Goal: Information Seeking & Learning: Check status

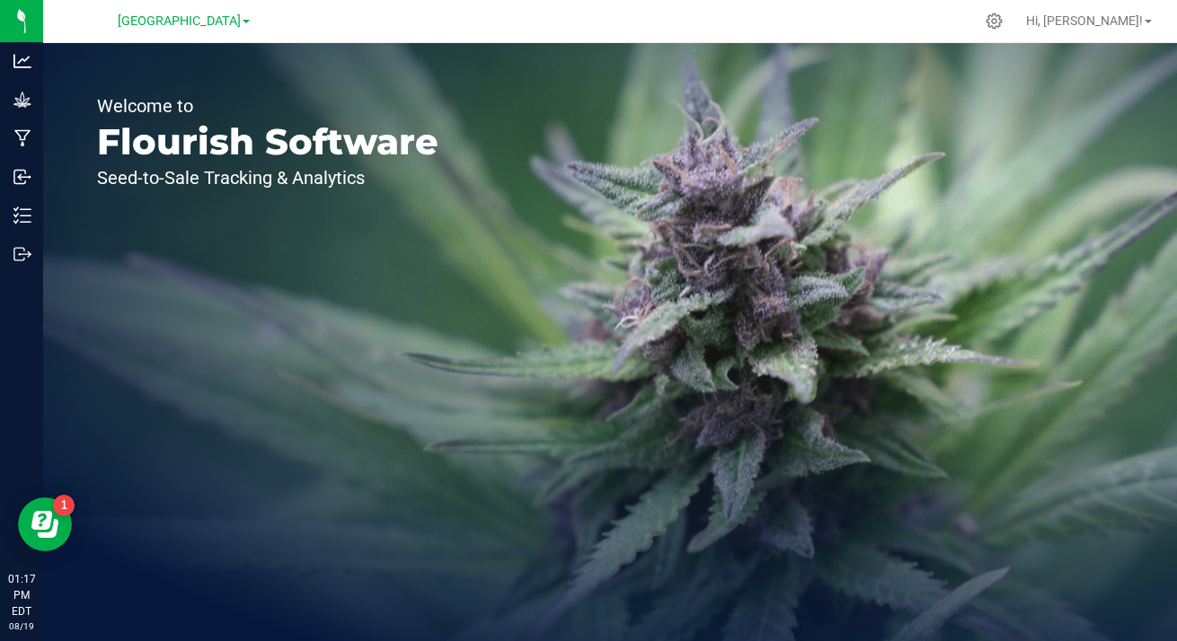
click at [237, 28] on span "[GEOGRAPHIC_DATA]" at bounding box center [179, 20] width 123 height 15
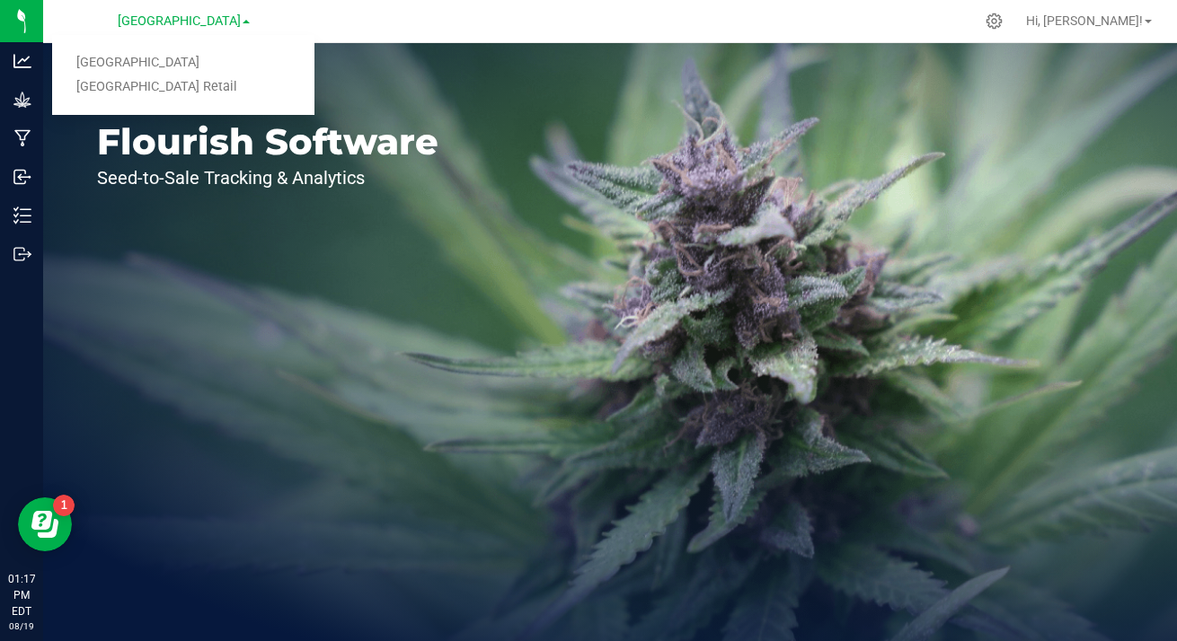
click at [211, 116] on div "Welcome to Flourish Software Seed-to-Sale Tracking & Analytics" at bounding box center [267, 342] width 449 height 598
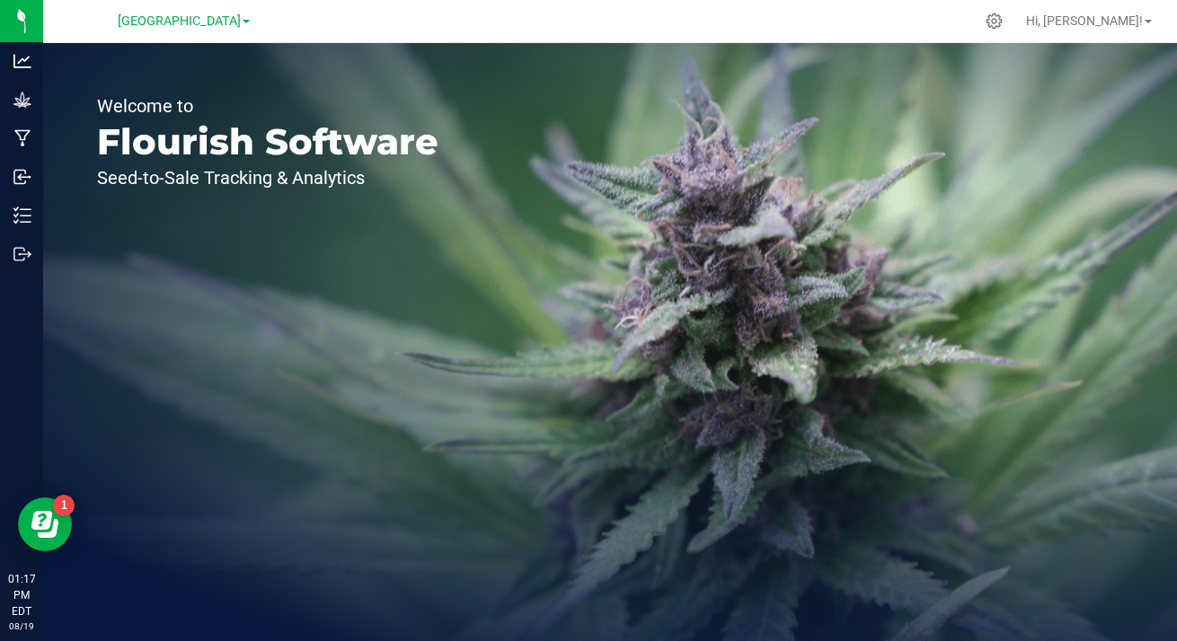
click at [196, 105] on p "Welcome to" at bounding box center [267, 106] width 341 height 18
click at [234, 28] on span "[GEOGRAPHIC_DATA]" at bounding box center [179, 20] width 123 height 15
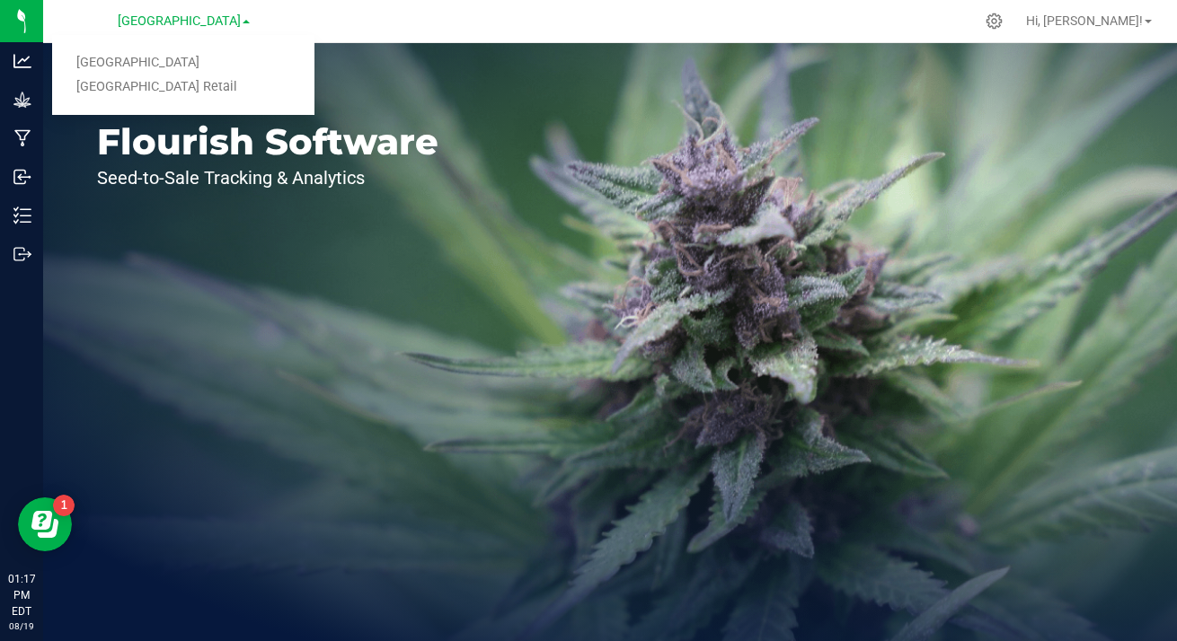
click at [191, 92] on link "[GEOGRAPHIC_DATA] Retail" at bounding box center [183, 87] width 262 height 24
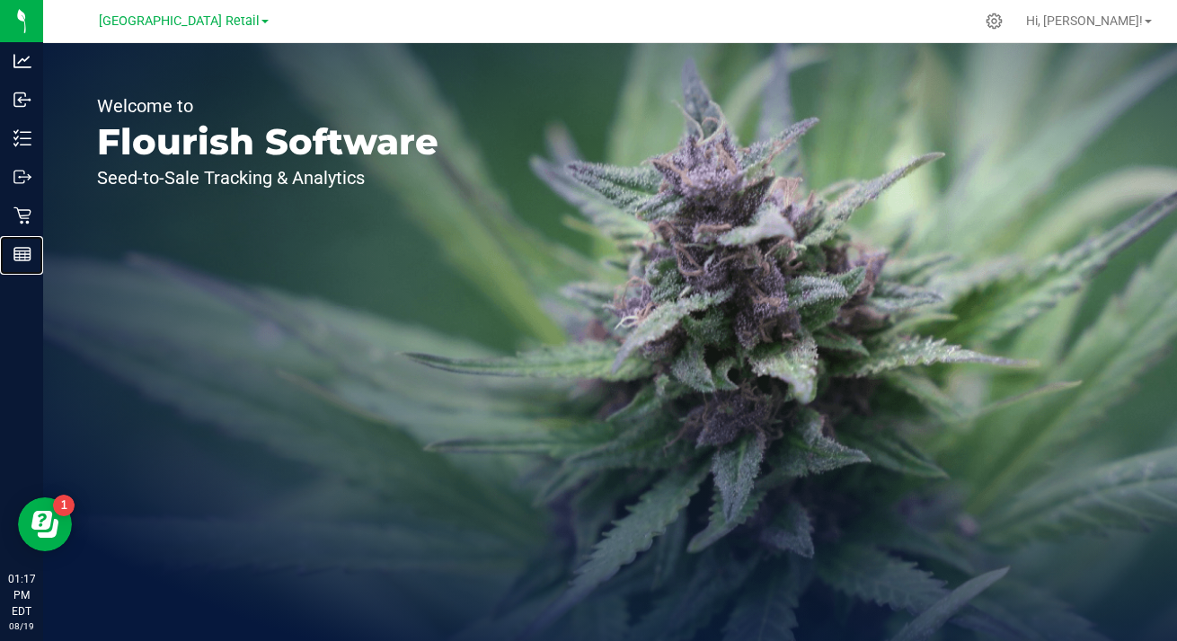
click at [29, 268] on div "Reports" at bounding box center [24, 254] width 38 height 36
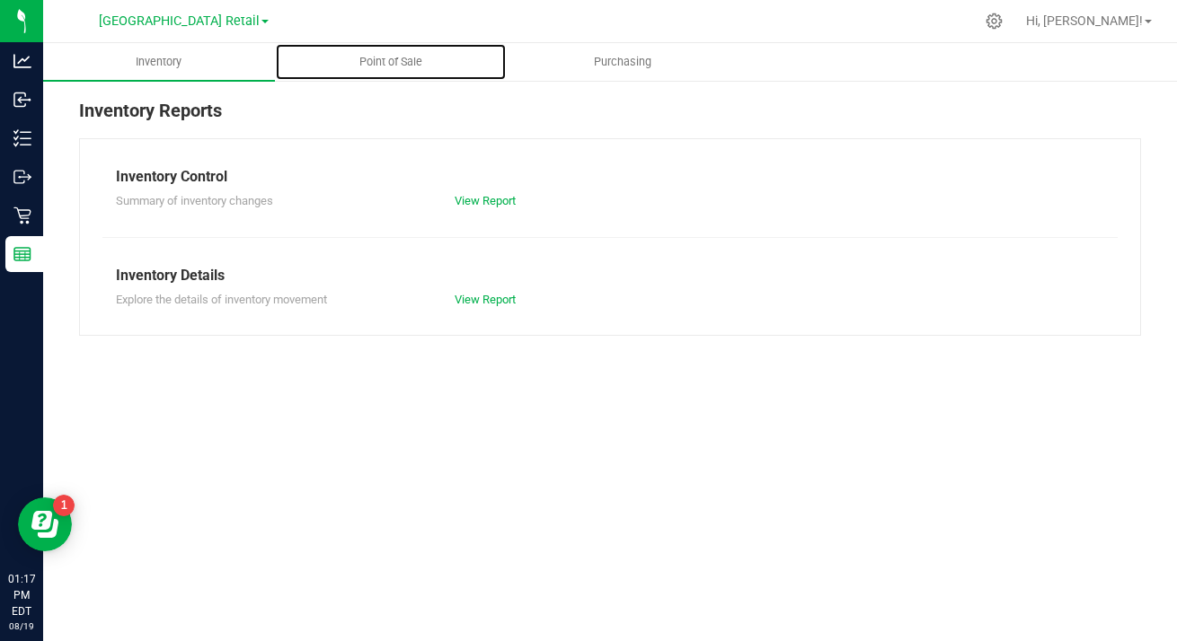
click at [392, 68] on span "Point of Sale" at bounding box center [390, 62] width 111 height 16
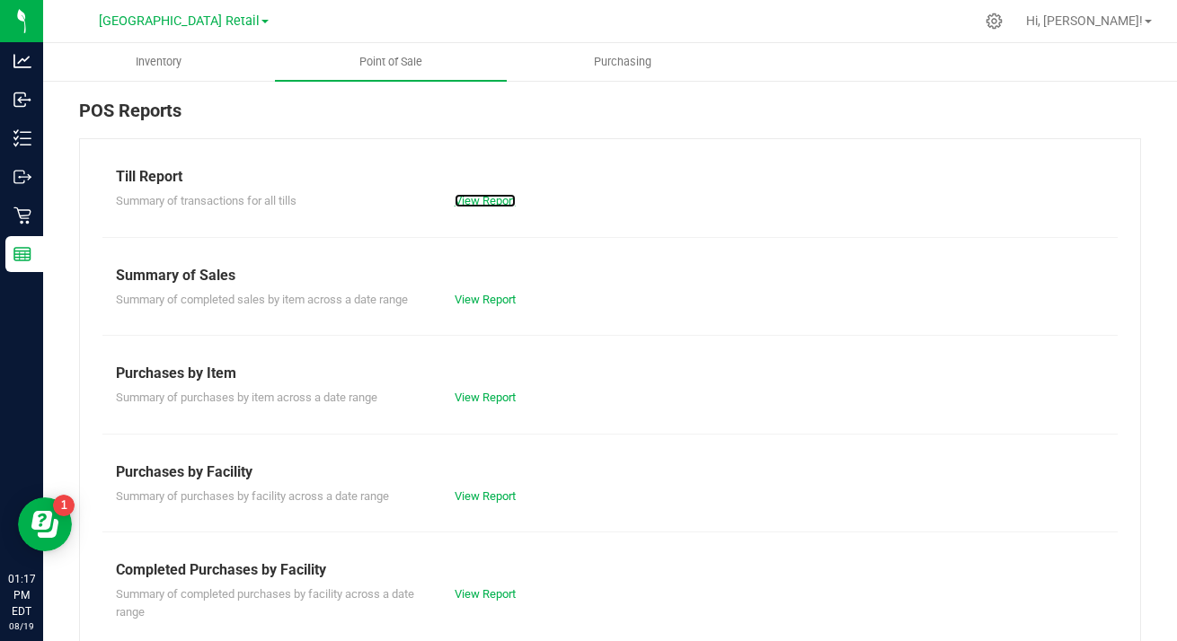
click at [493, 203] on link "View Report" at bounding box center [484, 200] width 61 height 13
